Goal: Complete application form

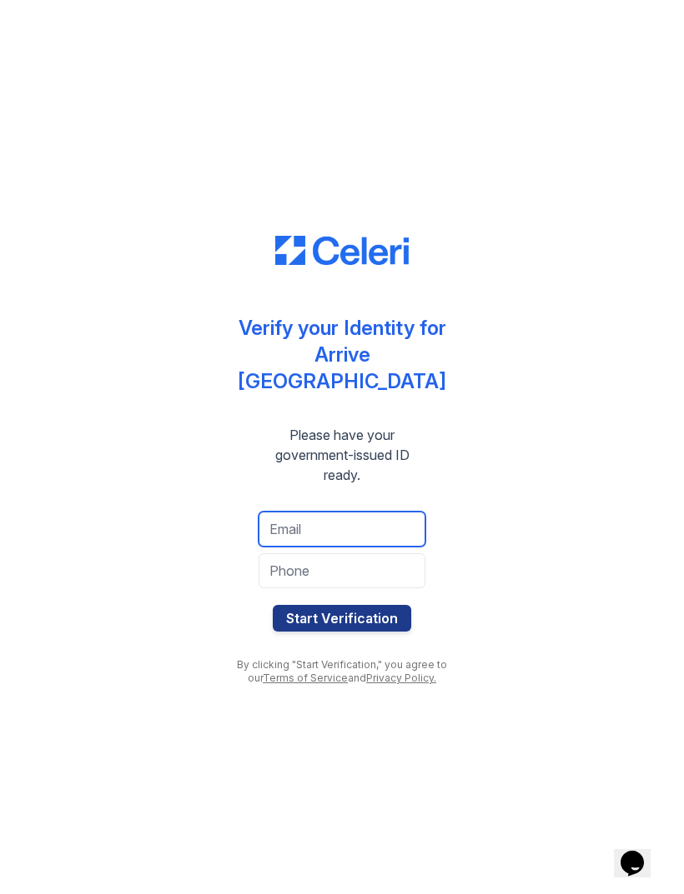
click at [362, 519] on input "email" at bounding box center [341, 529] width 167 height 35
type input "[EMAIL_ADDRESS][DOMAIN_NAME]"
click at [369, 556] on input "tel" at bounding box center [341, 571] width 167 height 35
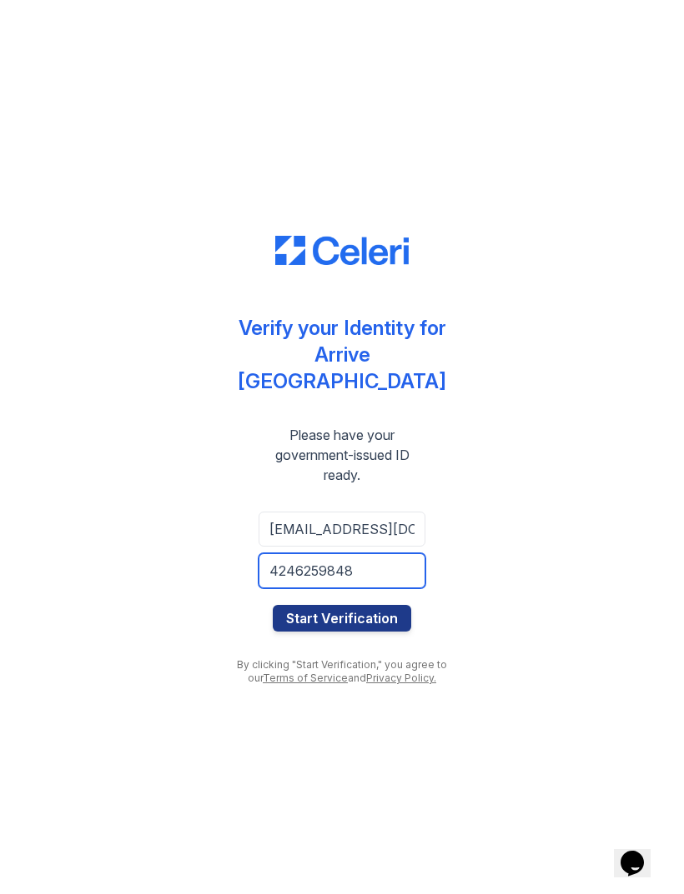
type input "4246259848"
click at [342, 605] on button "Start Verification" at bounding box center [342, 618] width 138 height 27
